Goal: Use online tool/utility

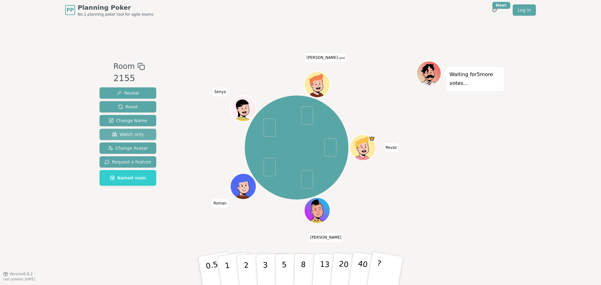
click at [126, 132] on span "Watch only" at bounding box center [128, 134] width 32 height 6
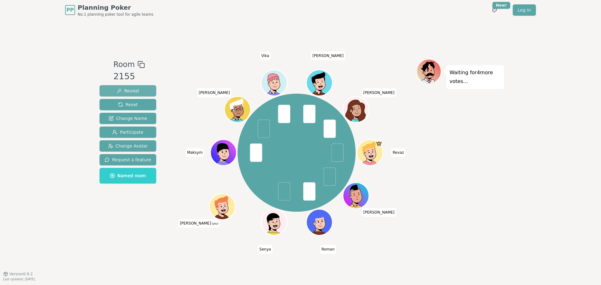
click at [137, 89] on button "Reveal" at bounding box center [128, 90] width 57 height 11
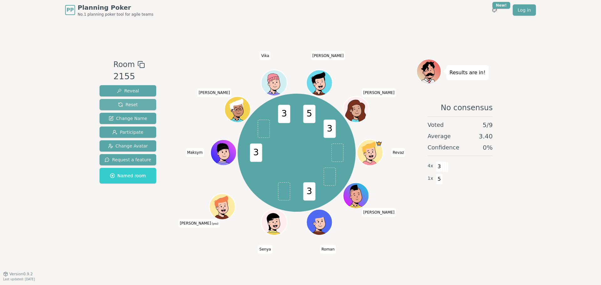
click at [137, 104] on button "Reset" at bounding box center [128, 104] width 57 height 11
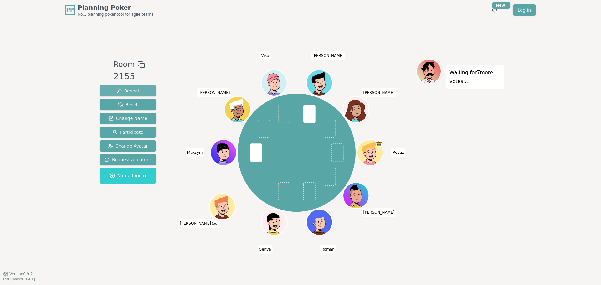
click at [128, 89] on span "Reveal" at bounding box center [128, 91] width 22 height 6
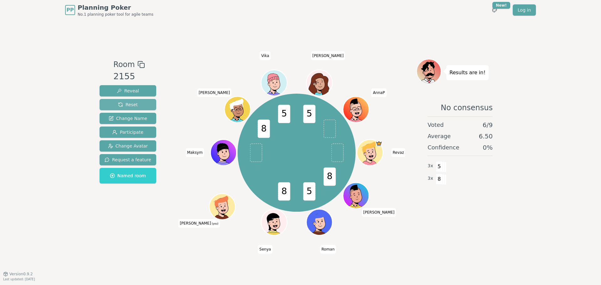
click at [133, 105] on span "Reset" at bounding box center [128, 104] width 20 height 6
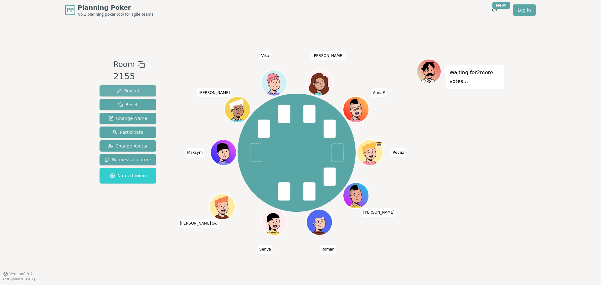
click at [127, 90] on span "Reveal" at bounding box center [128, 91] width 22 height 6
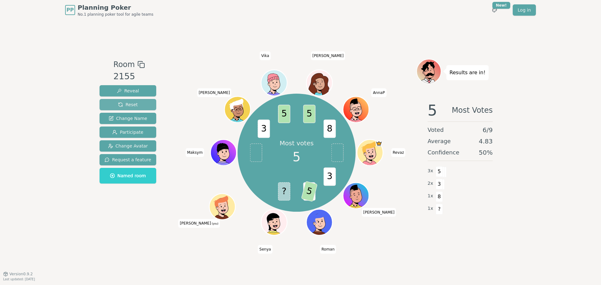
click at [120, 105] on span "Reset" at bounding box center [128, 104] width 20 height 6
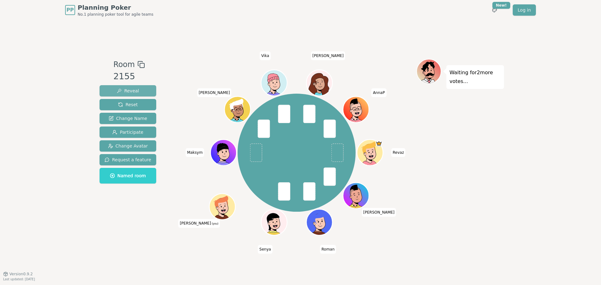
click at [129, 92] on span "Reveal" at bounding box center [128, 91] width 22 height 6
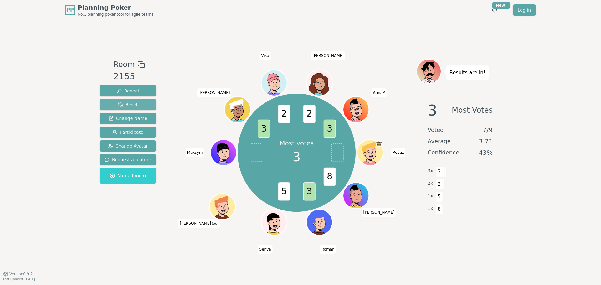
click at [132, 106] on span "Reset" at bounding box center [128, 104] width 20 height 6
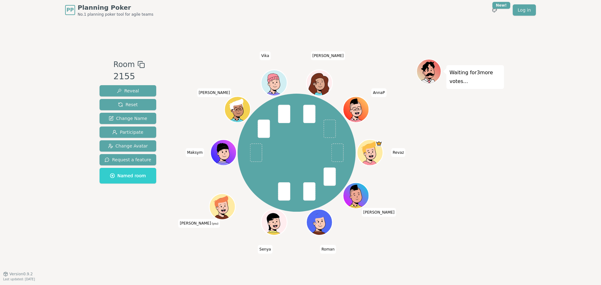
click at [546, 221] on div "PP Planning Poker No.1 planning poker tool for agile teams Toggle theme New! Lo…" at bounding box center [300, 142] width 601 height 285
click at [135, 90] on span "Reveal" at bounding box center [128, 91] width 22 height 6
